Goal: Navigation & Orientation: Go to known website

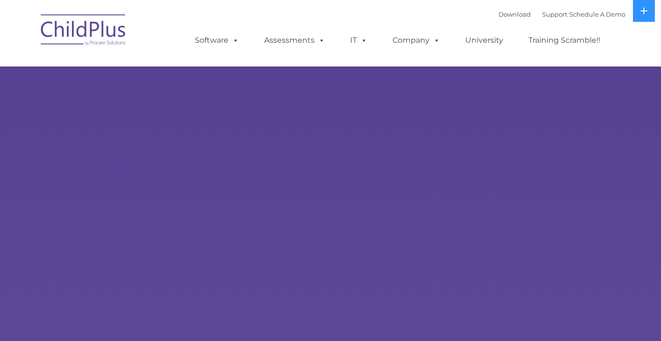
select select "MEDIUM"
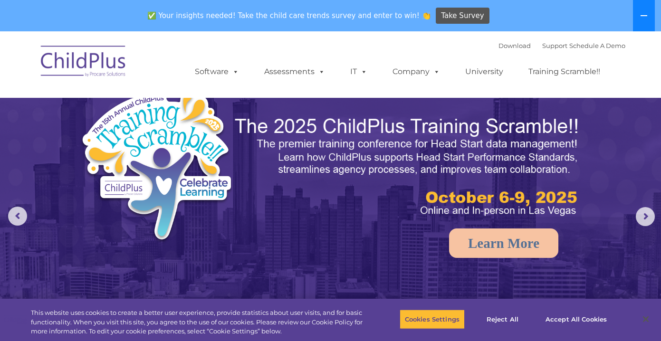
click at [642, 14] on icon at bounding box center [644, 16] width 8 height 8
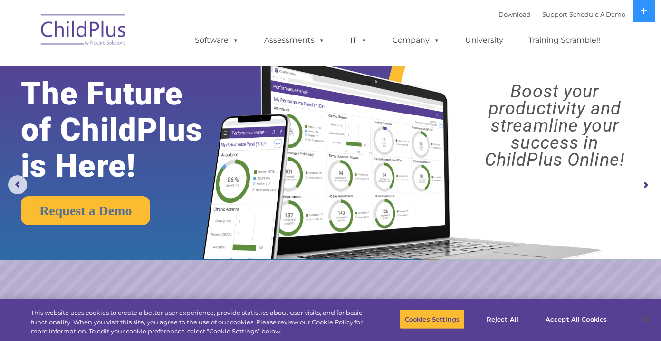
click at [99, 29] on img at bounding box center [83, 32] width 95 height 48
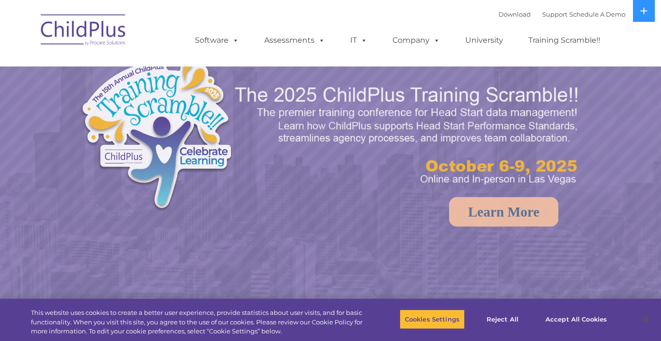
select select "MEDIUM"
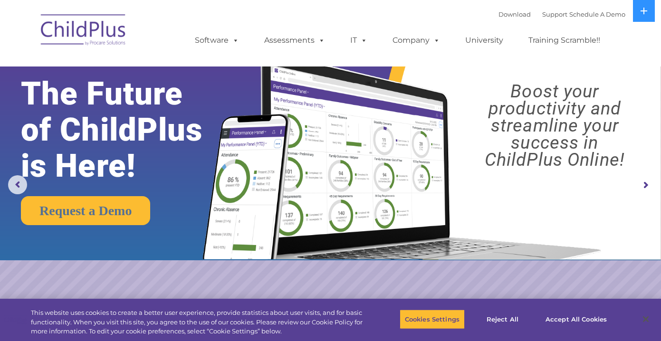
click at [91, 33] on img at bounding box center [83, 32] width 95 height 48
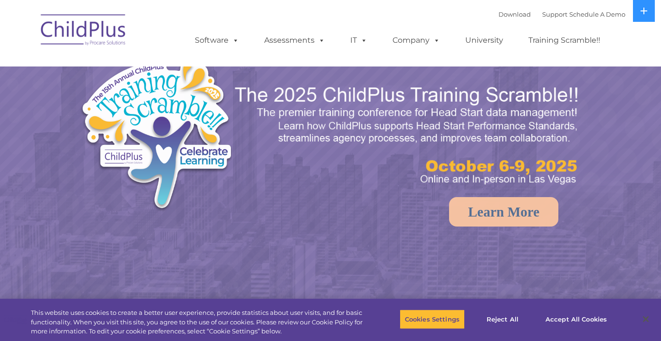
select select "MEDIUM"
